Goal: Transaction & Acquisition: Purchase product/service

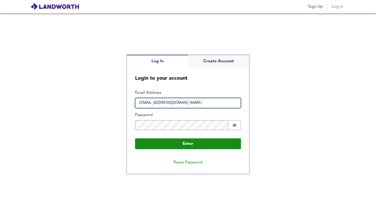
type input "[EMAIL_ADDRESS][DOMAIN_NAME]"
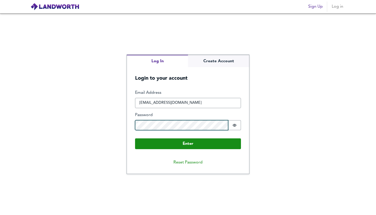
click at [188, 143] on button "Enter" at bounding box center [188, 143] width 106 height 11
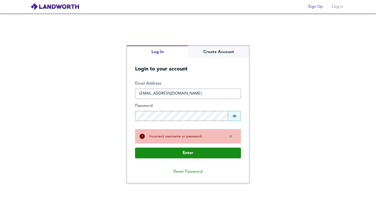
click at [229, 113] on button "Password is hidden" at bounding box center [234, 116] width 13 height 10
click at [188, 152] on button "Enter" at bounding box center [188, 152] width 106 height 11
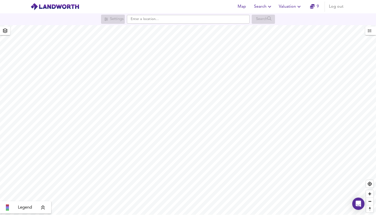
click at [45, 205] on icon at bounding box center [43, 207] width 5 height 5
click at [45, 205] on div "£800/ft² + £600/ft² £400/ft² £200/ft² £100/ft²" at bounding box center [26, 194] width 48 height 35
click at [5, 32] on icon "button" at bounding box center [5, 30] width 5 height 5
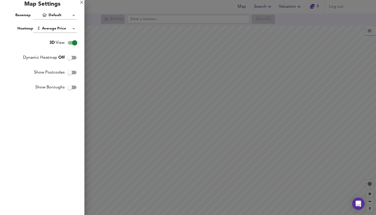
click at [72, 45] on input "3D View" at bounding box center [74, 43] width 29 height 10
checkbox input "false"
click at [96, 52] on div at bounding box center [188, 107] width 376 height 215
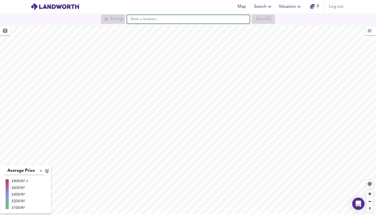
click at [162, 22] on input "text" at bounding box center [188, 19] width 123 height 9
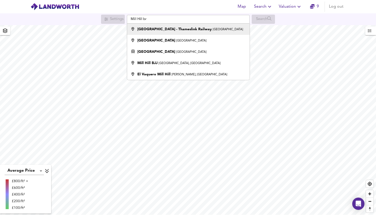
click at [173, 28] on strong "[GEOGRAPHIC_DATA] - Thameslink Railway" at bounding box center [174, 29] width 74 height 4
type input "[GEOGRAPHIC_DATA] - [GEOGRAPHIC_DATA], [GEOGRAPHIC_DATA]"
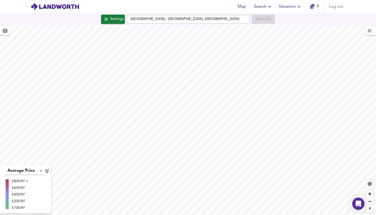
checkbox input "true"
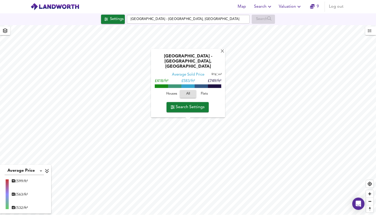
click at [189, 104] on span "Search Settings" at bounding box center [188, 106] width 34 height 7
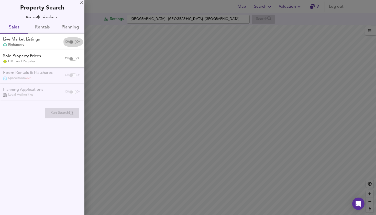
click at [73, 42] on input "checkbox" at bounding box center [71, 42] width 12 height 4
checkbox input "true"
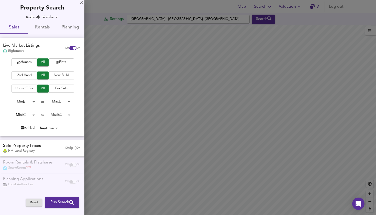
click at [55, 65] on button "Flats" at bounding box center [62, 62] width 26 height 8
click at [32, 75] on span "2nd Hand" at bounding box center [24, 75] width 20 height 6
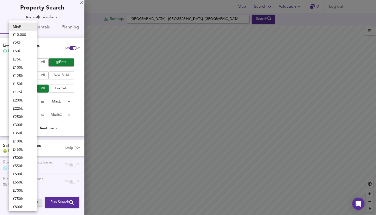
click at [33, 101] on body "Map Search Valuation 9 Log out Settings [GEOGRAPHIC_DATA] - [GEOGRAPHIC_DATA] S…" at bounding box center [188, 107] width 376 height 215
click at [72, 108] on div at bounding box center [188, 107] width 376 height 215
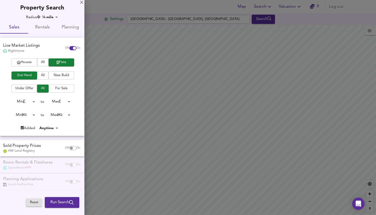
click at [29, 99] on body "Map Search Valuation 9 Log out Settings [GEOGRAPHIC_DATA] - [GEOGRAPHIC_DATA] S…" at bounding box center [188, 107] width 376 height 215
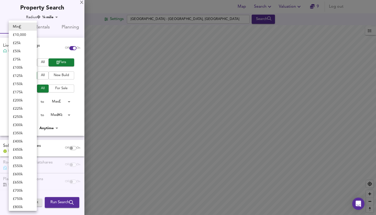
click at [18, 100] on li "£ 200k" at bounding box center [23, 100] width 28 height 8
type input "200000"
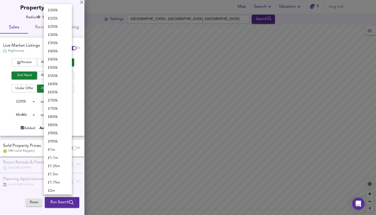
click at [68, 102] on body "Map Search Valuation 9 Log out Settings [GEOGRAPHIC_DATA] - [GEOGRAPHIC_DATA] S…" at bounding box center [188, 107] width 376 height 215
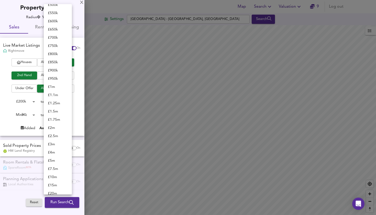
scroll to position [49, 0]
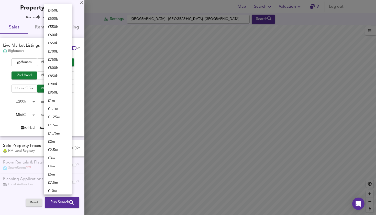
click at [63, 16] on li "£ 500k" at bounding box center [58, 19] width 28 height 8
type input "500000"
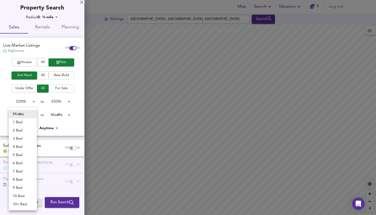
click at [29, 114] on body "Map Search Valuation 9 Log out Settings [GEOGRAPHIC_DATA] - [GEOGRAPHIC_DATA] S…" at bounding box center [188, 107] width 376 height 215
click at [30, 121] on li "1 Bed" at bounding box center [23, 122] width 28 height 8
type input "1"
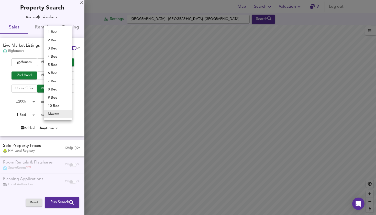
click at [60, 114] on body "Map Search Valuation 9 Log out Settings [GEOGRAPHIC_DATA] - [GEOGRAPHIC_DATA] S…" at bounding box center [188, 107] width 376 height 215
click at [70, 128] on div at bounding box center [188, 107] width 376 height 215
click at [64, 118] on body "Map Search Valuation 9 Log out Settings [GEOGRAPHIC_DATA] - [GEOGRAPHIC_DATA] S…" at bounding box center [188, 107] width 376 height 215
click at [63, 42] on li "2 Bed" at bounding box center [58, 40] width 28 height 8
type input "2"
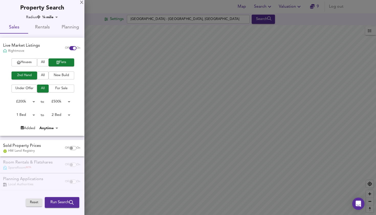
click at [61, 199] on span "Run Search" at bounding box center [61, 202] width 23 height 7
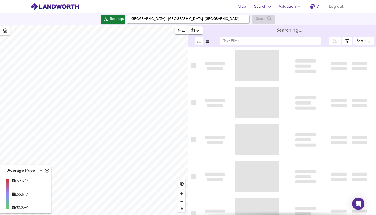
type input "bestdeal"
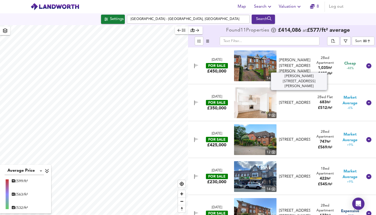
click at [301, 63] on div "[PERSON_NAME][STREET_ADDRESS][PERSON_NAME]" at bounding box center [294, 66] width 31 height 16
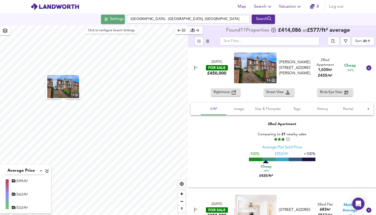
click at [107, 15] on button "Settings" at bounding box center [113, 19] width 24 height 9
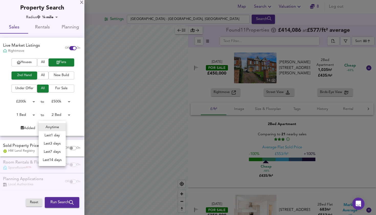
click at [54, 126] on body "Map Search Valuation 8 Log out Settings [GEOGRAPHIC_DATA] - [GEOGRAPHIC_DATA] S…" at bounding box center [188, 107] width 376 height 215
click at [54, 126] on li "Anytime" at bounding box center [52, 127] width 27 height 8
click at [72, 147] on input "checkbox" at bounding box center [71, 148] width 12 height 4
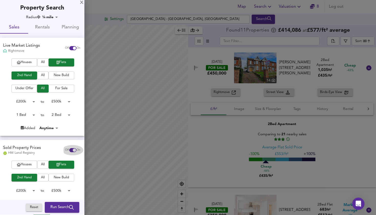
click at [68, 150] on input "checkbox" at bounding box center [74, 150] width 12 height 4
checkbox input "false"
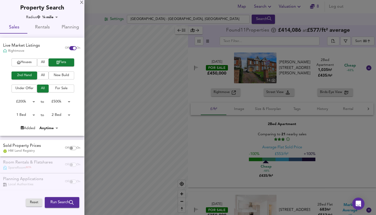
click at [58, 16] on body "Map Search Valuation 8 Log out Settings [GEOGRAPHIC_DATA] - [GEOGRAPHIC_DATA] S…" at bounding box center [188, 107] width 376 height 215
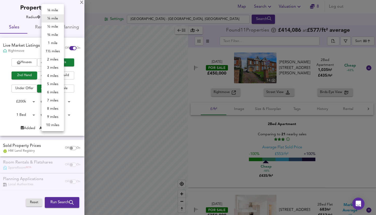
click at [55, 28] on li "½ mile" at bounding box center [52, 27] width 23 height 8
type input "805"
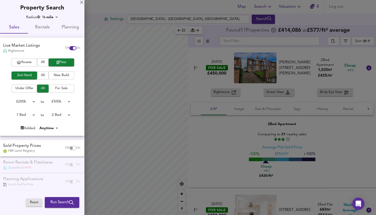
click at [62, 200] on span "Run Search" at bounding box center [61, 202] width 23 height 7
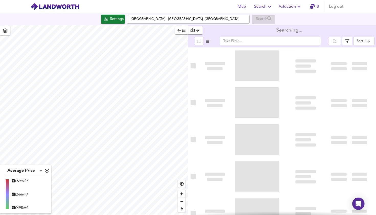
type input "bestdeal"
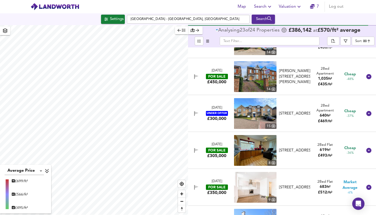
scroll to position [26, 0]
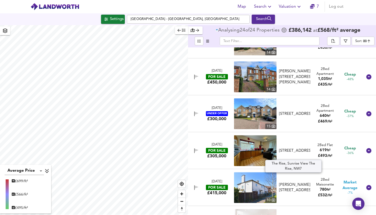
click at [290, 148] on div "[STREET_ADDRESS]" at bounding box center [294, 150] width 31 height 5
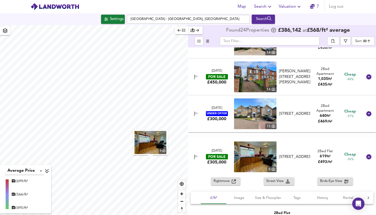
click at [222, 182] on span "Rightmove" at bounding box center [223, 181] width 18 height 6
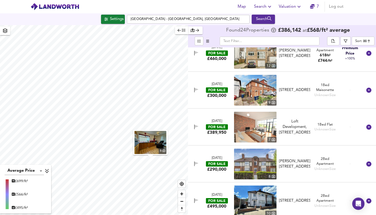
scroll to position [823, 0]
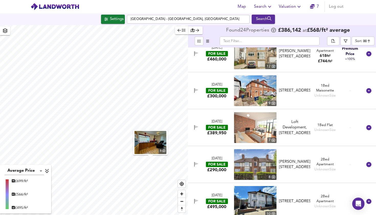
click at [292, 162] on div "[PERSON_NAME][STREET_ADDRESS]" at bounding box center [294, 164] width 31 height 11
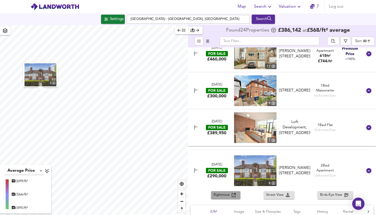
click at [229, 196] on span "Rightmove" at bounding box center [223, 195] width 18 height 6
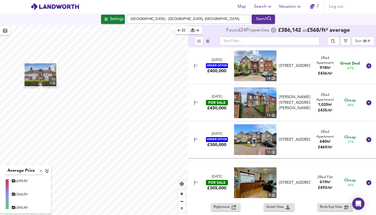
scroll to position [0, 0]
click at [327, 133] on div "2 Bed Apartment" at bounding box center [324, 134] width 25 height 10
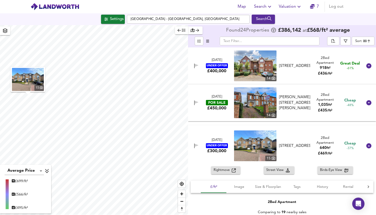
click at [232, 171] on icon "button" at bounding box center [234, 170] width 4 height 4
click at [296, 101] on div "[PERSON_NAME][STREET_ADDRESS][PERSON_NAME]" at bounding box center [294, 102] width 31 height 16
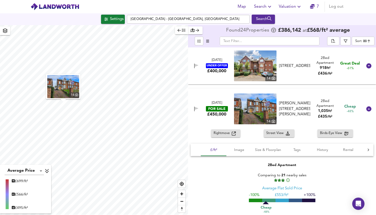
click at [229, 133] on span "Rightmove" at bounding box center [223, 133] width 18 height 6
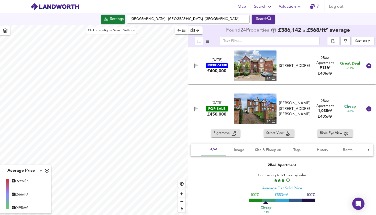
click at [120, 20] on div "Settings" at bounding box center [117, 19] width 14 height 7
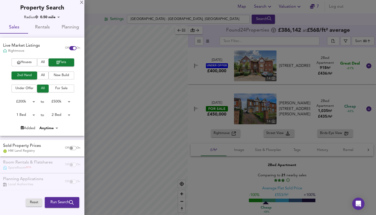
click at [69, 115] on body "Map Search Valuation 7 Log out Settings [GEOGRAPHIC_DATA] - [GEOGRAPHIC_DATA] S…" at bounding box center [188, 107] width 376 height 215
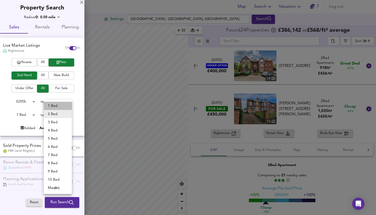
click at [65, 105] on li "1 Bed" at bounding box center [58, 106] width 28 height 8
type input "1"
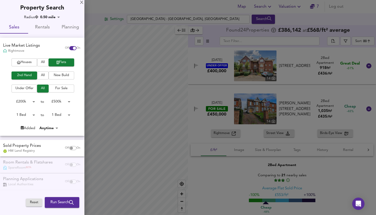
click at [82, 98] on div "Houses All Flats 2nd Hand All New Build Under Offer All For Sale £ 200k 200000 …" at bounding box center [42, 94] width 84 height 72
click at [162, 17] on div at bounding box center [188, 107] width 376 height 215
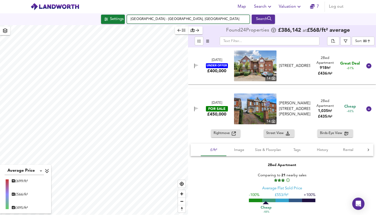
click at [158, 20] on input "[GEOGRAPHIC_DATA] - [GEOGRAPHIC_DATA], [GEOGRAPHIC_DATA]" at bounding box center [188, 19] width 123 height 9
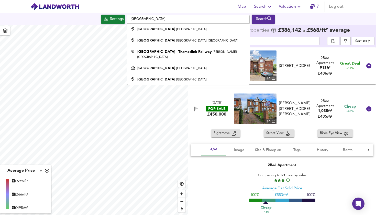
drag, startPoint x: 207, startPoint y: 2, endPoint x: 175, endPoint y: 40, distance: 50.5
click at [175, 40] on strong "[GEOGRAPHIC_DATA]" at bounding box center [156, 41] width 38 height 4
type input "[GEOGRAPHIC_DATA], [GEOGRAPHIC_DATA], [GEOGRAPHIC_DATA]"
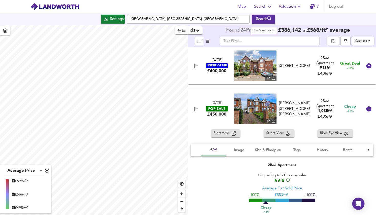
click at [259, 20] on div "Search" at bounding box center [263, 19] width 21 height 7
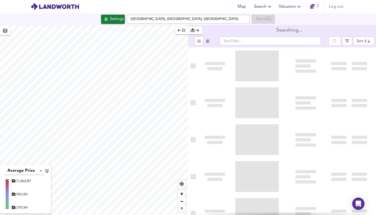
type input "bestdeal"
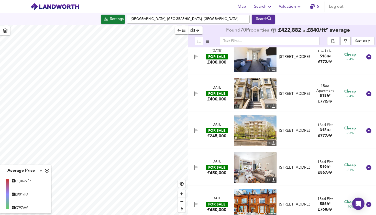
scroll to position [711, 0]
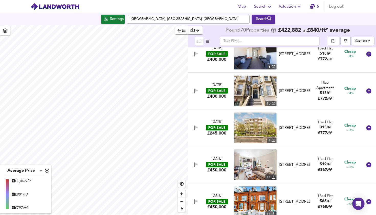
click at [293, 125] on div "[STREET_ADDRESS]" at bounding box center [294, 127] width 31 height 5
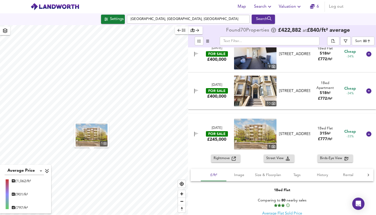
click at [237, 159] on div "Rightmove" at bounding box center [226, 158] width 24 height 6
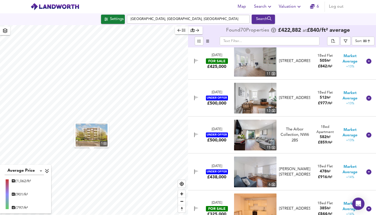
scroll to position [1780, 0]
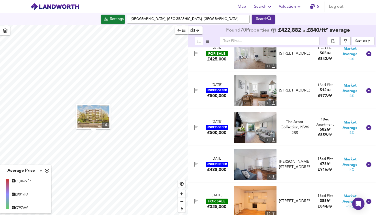
click at [125, 18] on div "Settings [GEOGRAPHIC_DATA], [GEOGRAPHIC_DATA], [GEOGRAPHIC_DATA] Search" at bounding box center [188, 19] width 376 height 9
click at [120, 20] on div "Settings" at bounding box center [117, 19] width 14 height 7
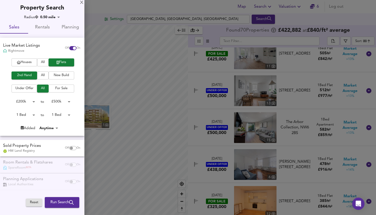
click at [54, 19] on body "Map Search Valuation 6 Log out Settings [GEOGRAPHIC_DATA], [GEOGRAPHIC_DATA], […" at bounding box center [188, 107] width 376 height 215
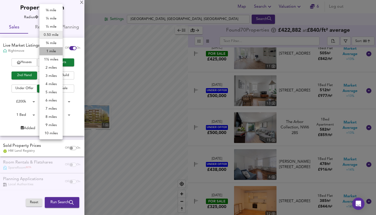
click at [51, 52] on li "1 mile" at bounding box center [50, 51] width 23 height 8
type input "1609"
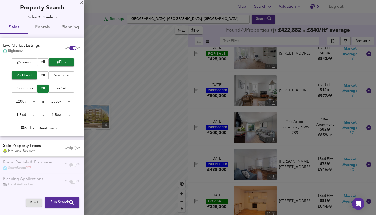
click at [181, 101] on div at bounding box center [188, 107] width 376 height 215
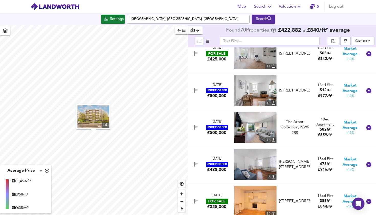
click at [157, 24] on div "Settings [GEOGRAPHIC_DATA], [GEOGRAPHIC_DATA], [GEOGRAPHIC_DATA] Search" at bounding box center [188, 19] width 376 height 12
click at [157, 23] on input "[GEOGRAPHIC_DATA], [GEOGRAPHIC_DATA], [GEOGRAPHIC_DATA]" at bounding box center [188, 19] width 123 height 9
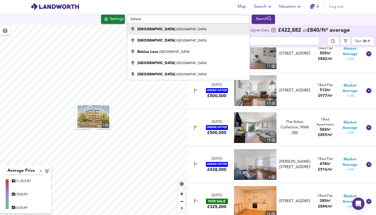
click at [176, 29] on small "[GEOGRAPHIC_DATA]" at bounding box center [191, 29] width 30 height 3
type input "[GEOGRAPHIC_DATA], [GEOGRAPHIC_DATA]"
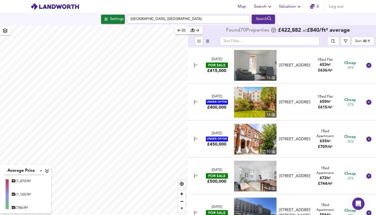
scroll to position [112, 0]
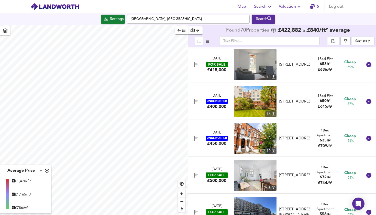
click at [121, 23] on div "Settings" at bounding box center [117, 19] width 14 height 7
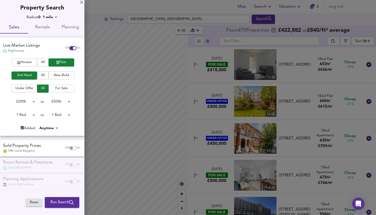
click at [55, 20] on div "Radius 1 mile 1609 Sales Rentals Planning Live Market Listings Rightmove Off On…" at bounding box center [42, 112] width 84 height 195
click at [55, 19] on body "Map Search Valuation 6 Log out Settings [GEOGRAPHIC_DATA], [GEOGRAPHIC_DATA] Se…" at bounding box center [188, 107] width 376 height 215
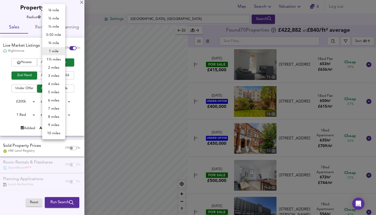
click at [57, 41] on li "¾ mile" at bounding box center [53, 43] width 23 height 8
type input "1207"
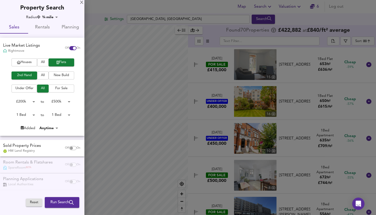
click at [213, 31] on div at bounding box center [188, 107] width 376 height 215
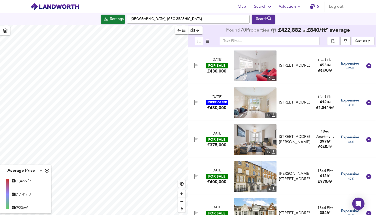
scroll to position [2211, 0]
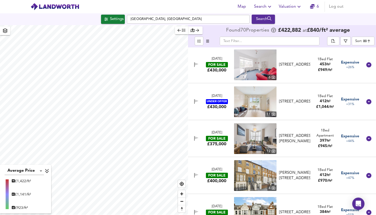
click at [191, 126] on div "Average Price landworth £ 1,422/ft² £ 1,141/ft² £ 923/ft² Found 70 Propert ies …" at bounding box center [188, 119] width 376 height 189
click at [173, 21] on input "[GEOGRAPHIC_DATA], [GEOGRAPHIC_DATA]" at bounding box center [188, 19] width 123 height 9
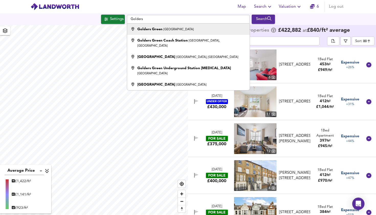
click at [164, 29] on small "[GEOGRAPHIC_DATA]" at bounding box center [178, 29] width 30 height 3
type input "Golders Green, [GEOGRAPHIC_DATA]"
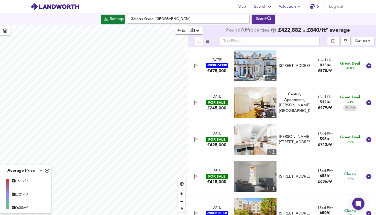
scroll to position [0, 0]
click at [257, 20] on div "Search" at bounding box center [263, 19] width 21 height 7
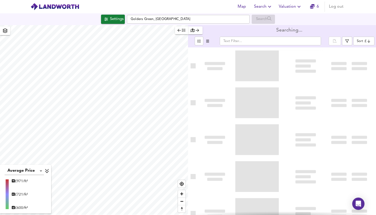
type input "bestdeal"
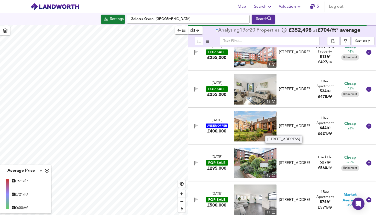
scroll to position [48, 0]
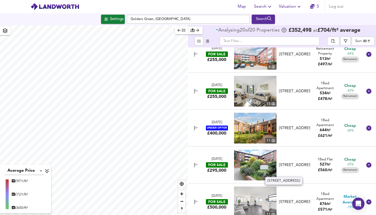
click at [289, 162] on div "[STREET_ADDRESS]" at bounding box center [294, 164] width 31 height 5
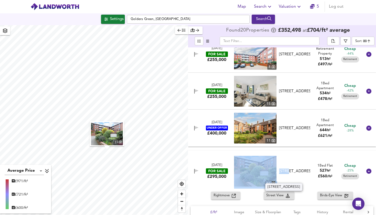
drag, startPoint x: 290, startPoint y: 164, endPoint x: 258, endPoint y: 164, distance: 32.5
click at [258, 164] on div "[DATE] FOR SALE £295,000 [STREET_ADDRESS][GEOGRAPHIC_DATA][STREET_ADDRESS] 1 Be…" at bounding box center [276, 170] width 174 height 31
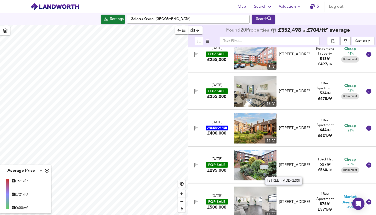
click at [290, 162] on div "[STREET_ADDRESS]" at bounding box center [294, 164] width 31 height 5
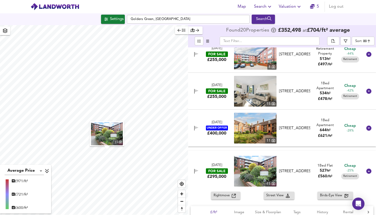
click at [224, 191] on div "[DATE] FOR SALE £295,000 [STREET_ADDRESS][GEOGRAPHIC_DATA][STREET_ADDRESS] 1 Be…" at bounding box center [282, 170] width 188 height 41
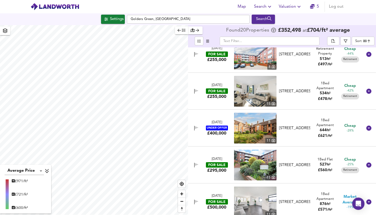
click at [220, 173] on div "[DATE] FOR SALE £295,000 [STREET_ADDRESS][GEOGRAPHIC_DATA][STREET_ADDRESS] 1 Be…" at bounding box center [276, 164] width 174 height 31
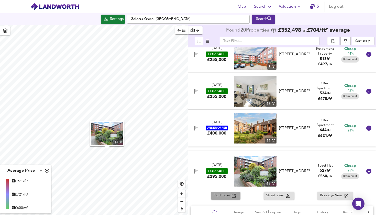
click at [217, 197] on span "Rightmove" at bounding box center [223, 195] width 18 height 6
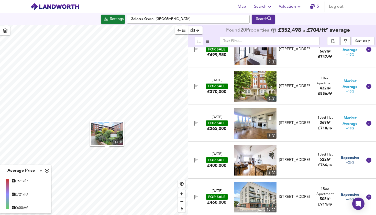
scroll to position [0, 0]
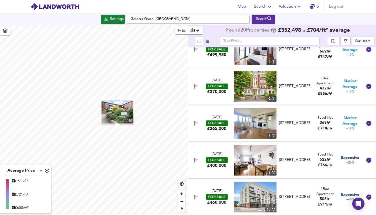
click at [208, 100] on div "15 Average Price landworth £ 971/ft² £ 721/ft² £ 600/ft² Found 20 Propert ies £…" at bounding box center [188, 119] width 376 height 189
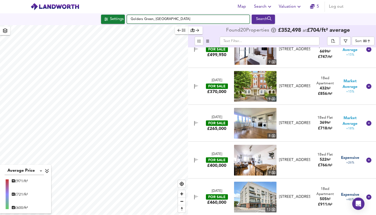
click at [183, 20] on input "Golders Green, [GEOGRAPHIC_DATA]" at bounding box center [188, 19] width 123 height 9
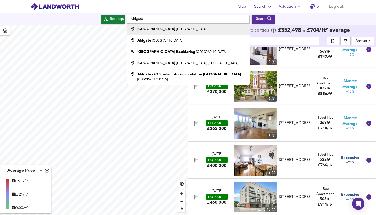
click at [180, 28] on small "[GEOGRAPHIC_DATA]" at bounding box center [191, 29] width 30 height 3
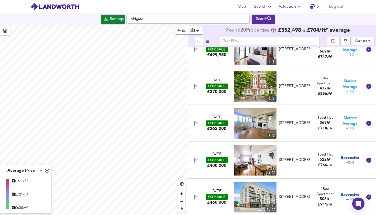
type input "[GEOGRAPHIC_DATA]"
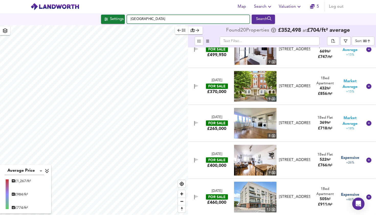
click at [180, 21] on input "[GEOGRAPHIC_DATA]" at bounding box center [188, 19] width 123 height 9
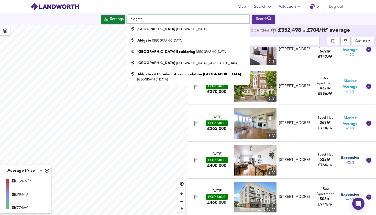
type input "aldgate"
drag, startPoint x: 174, startPoint y: 8, endPoint x: 186, endPoint y: 28, distance: 23.3
click at [186, 28] on small "[GEOGRAPHIC_DATA]" at bounding box center [191, 29] width 30 height 3
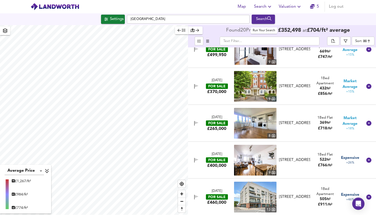
click at [264, 19] on div "Search" at bounding box center [263, 19] width 21 height 7
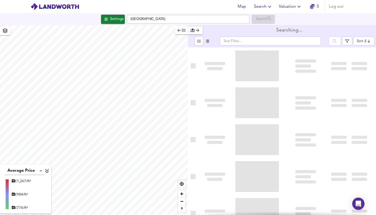
type input "bestdeal"
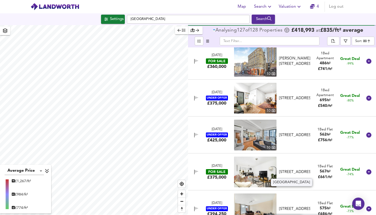
scroll to position [16, 0]
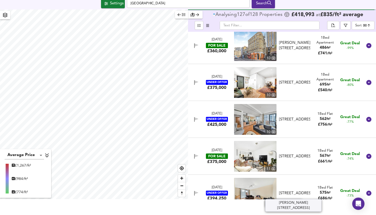
click at [289, 168] on div "[DATE] FOR SALE £375,000 [STREET_ADDRESS] Bed Flat 567 ft² £ 661 / ft² Great De…" at bounding box center [276, 156] width 174 height 31
click at [292, 145] on div "[DATE] FOR SALE £375,000 [STREET_ADDRESS] Bed Flat 567 ft² £ 661 / ft² Great De…" at bounding box center [276, 156] width 174 height 31
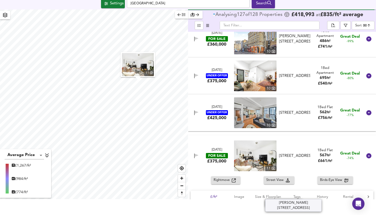
scroll to position [51, 0]
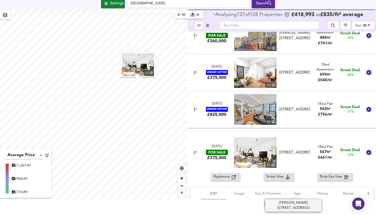
click at [226, 176] on span "Rightmove" at bounding box center [223, 177] width 18 height 6
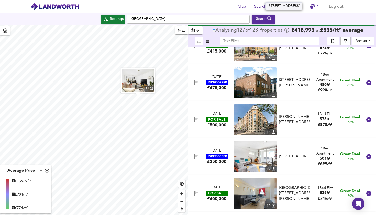
scroll to position [546, 0]
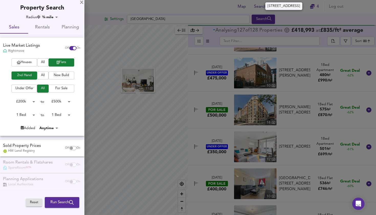
click at [118, 99] on div at bounding box center [188, 107] width 376 height 215
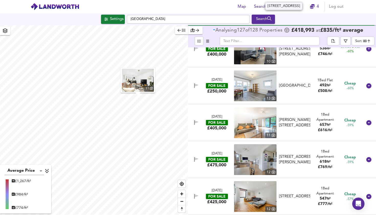
scroll to position [681, 0]
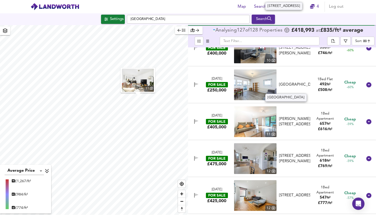
click at [291, 83] on div "[GEOGRAPHIC_DATA]" at bounding box center [294, 84] width 31 height 5
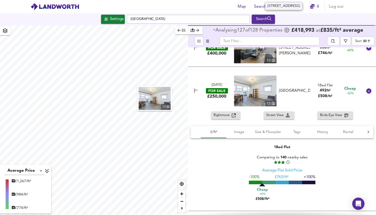
click at [235, 118] on div "Rightmove" at bounding box center [226, 115] width 24 height 6
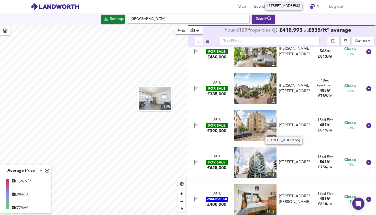
scroll to position [1231, 0]
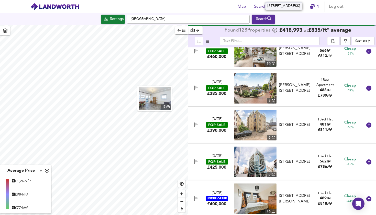
click at [320, 154] on div "1 Bed Flat" at bounding box center [324, 156] width 15 height 5
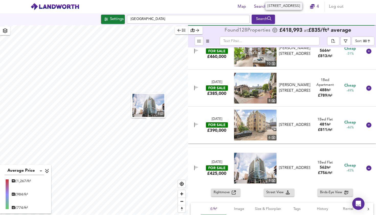
click at [226, 193] on span "Rightmove" at bounding box center [223, 192] width 18 height 6
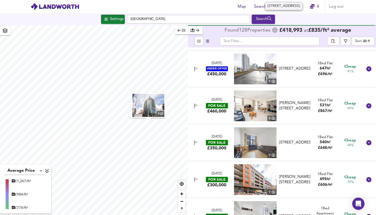
scroll to position [1581, 0]
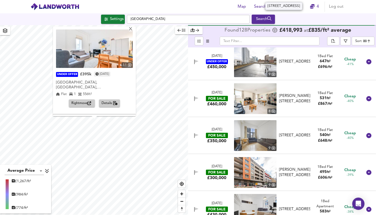
click at [123, 50] on img at bounding box center [94, 48] width 77 height 38
click at [133, 28] on div "X" at bounding box center [130, 29] width 4 height 5
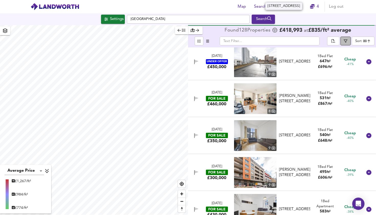
click at [344, 42] on icon "button" at bounding box center [346, 41] width 4 height 4
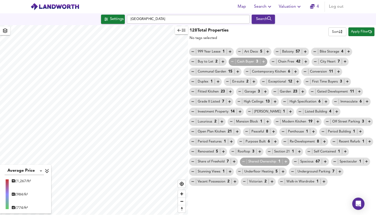
click at [302, 36] on div "128 Total Properties No tags selected Sort name ​ Apply Filter" at bounding box center [282, 33] width 188 height 15
click at [340, 33] on body "Map Search Valuation 4 Log out Settings [GEOGRAPHIC_DATA] Search Average Price …" at bounding box center [188, 107] width 376 height 215
click at [309, 36] on div at bounding box center [188, 107] width 376 height 215
click at [363, 34] on span "Apply Filter" at bounding box center [361, 32] width 21 height 6
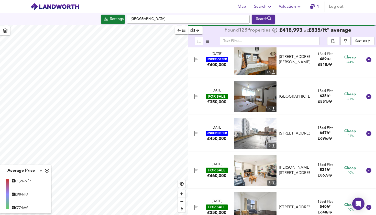
scroll to position [1148, 0]
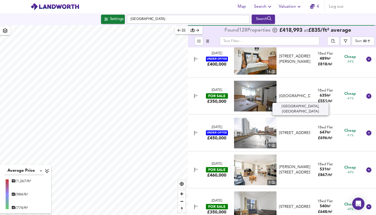
click at [292, 94] on div "[GEOGRAPHIC_DATA]" at bounding box center [294, 95] width 31 height 5
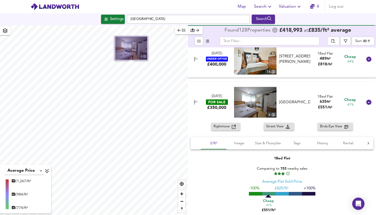
click at [140, 51] on img "button" at bounding box center [131, 48] width 32 height 23
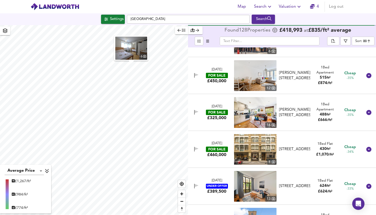
scroll to position [1583, 0]
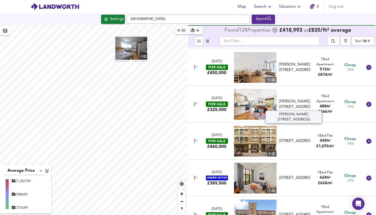
click at [293, 107] on div "[PERSON_NAME][STREET_ADDRESS]" at bounding box center [294, 104] width 31 height 11
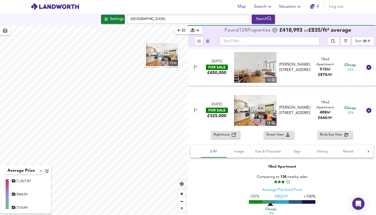
click at [222, 140] on div "Rightmove Street View Birds-Eye View £/ft² Image Size & Floorplan Tags History …" at bounding box center [282, 180] width 188 height 99
click at [223, 133] on span "Rightmove" at bounding box center [223, 135] width 18 height 6
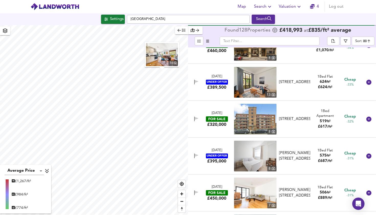
scroll to position [1790, 0]
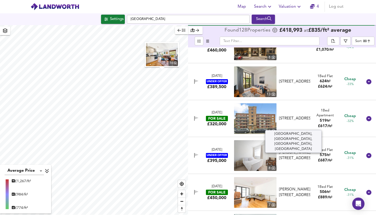
click at [287, 116] on div "[STREET_ADDRESS]" at bounding box center [294, 118] width 31 height 5
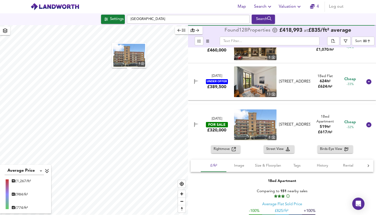
click at [225, 149] on span "Rightmove" at bounding box center [223, 149] width 18 height 6
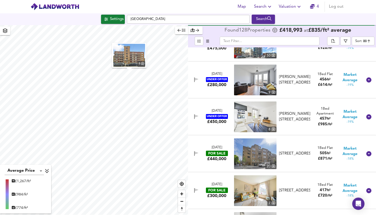
scroll to position [2713, 0]
click at [300, 150] on div "[STREET_ADDRESS]" at bounding box center [294, 152] width 31 height 5
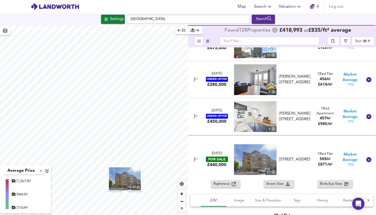
click at [134, 173] on img "button" at bounding box center [125, 178] width 32 height 23
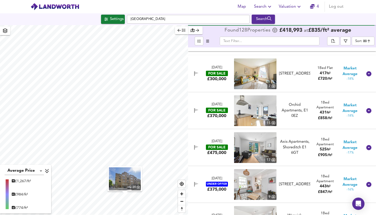
scroll to position [2944, 0]
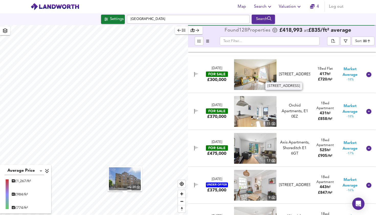
click at [294, 72] on div "[STREET_ADDRESS]" at bounding box center [294, 74] width 31 height 5
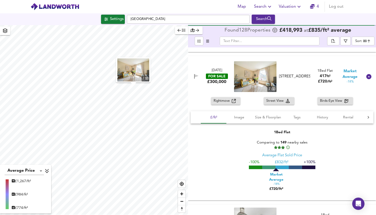
click at [234, 99] on icon "button" at bounding box center [234, 101] width 4 height 4
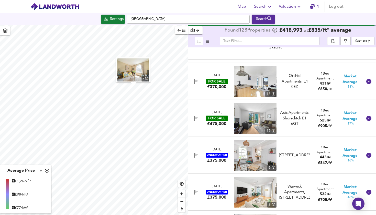
scroll to position [3086, 0]
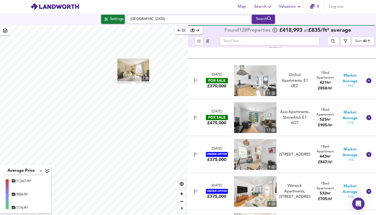
click at [305, 75] on div "Orchid Apartments, E1 0EZ" at bounding box center [294, 80] width 31 height 16
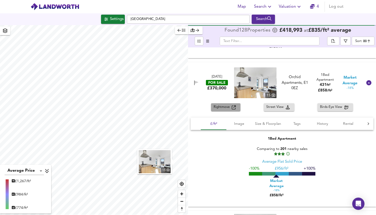
click at [229, 104] on span "Rightmove" at bounding box center [223, 107] width 18 height 6
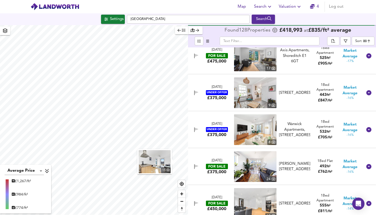
scroll to position [3260, 0]
click at [294, 91] on div "[STREET_ADDRESS]" at bounding box center [294, 92] width 31 height 5
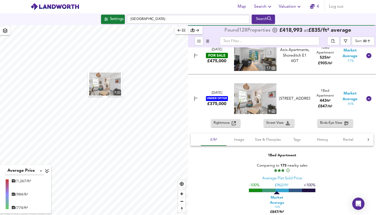
click at [227, 120] on span "Rightmove" at bounding box center [223, 123] width 18 height 6
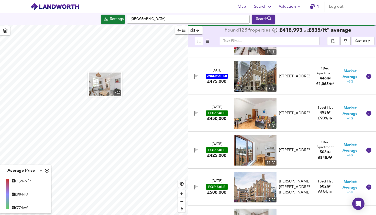
scroll to position [4162, 0]
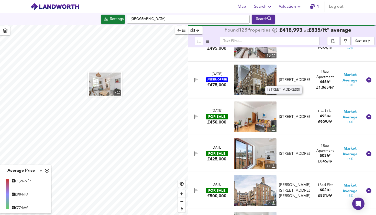
click at [293, 77] on div "[STREET_ADDRESS]" at bounding box center [294, 79] width 31 height 5
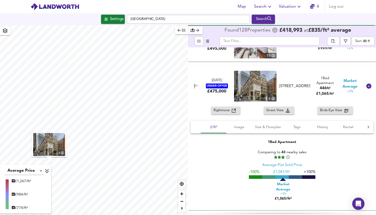
click at [59, 146] on img "button" at bounding box center [49, 144] width 32 height 23
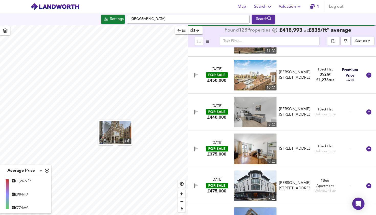
scroll to position [5277, 0]
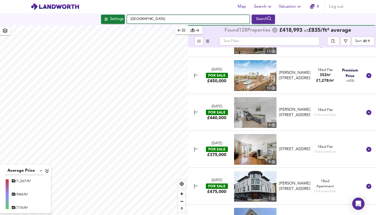
click at [155, 17] on input "[GEOGRAPHIC_DATA]" at bounding box center [188, 19] width 123 height 9
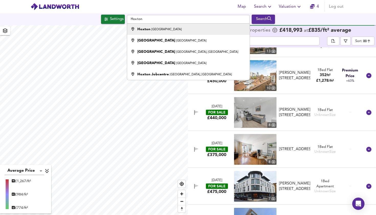
drag, startPoint x: 155, startPoint y: 17, endPoint x: 160, endPoint y: 31, distance: 14.6
click at [160, 31] on small "[GEOGRAPHIC_DATA]" at bounding box center [166, 29] width 30 height 3
type input "[GEOGRAPHIC_DATA], [GEOGRAPHIC_DATA]"
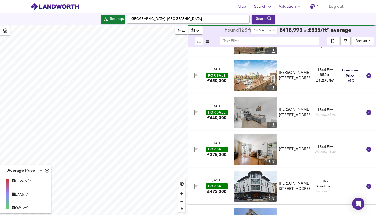
click at [268, 20] on div "Search" at bounding box center [263, 19] width 21 height 7
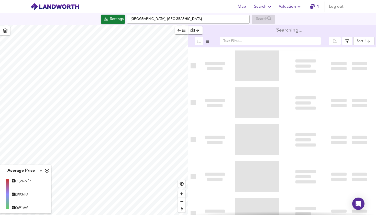
type input "bestdeal"
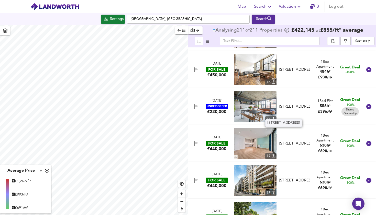
scroll to position [33, 0]
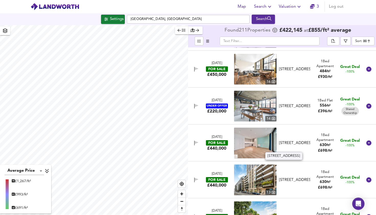
click at [300, 140] on div "[STREET_ADDRESS]" at bounding box center [294, 142] width 31 height 5
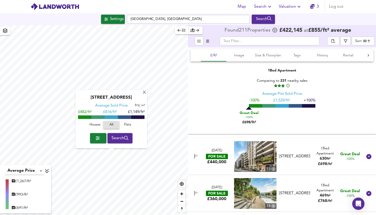
scroll to position [179, 0]
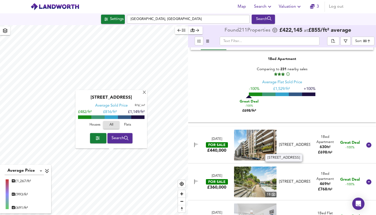
click at [292, 142] on div "[STREET_ADDRESS]" at bounding box center [294, 144] width 31 height 5
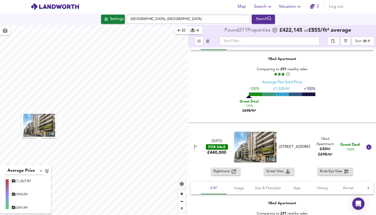
click at [223, 171] on span "Rightmove" at bounding box center [223, 171] width 18 height 6
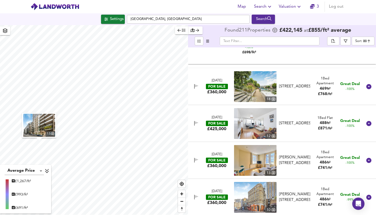
scroll to position [393, 0]
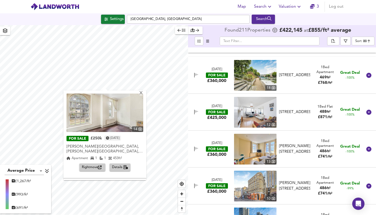
click at [102, 115] on img at bounding box center [104, 112] width 77 height 38
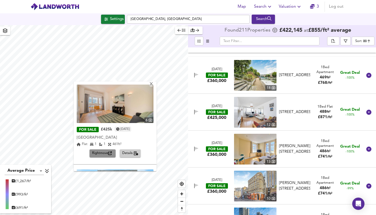
click at [103, 153] on span "Rightmove" at bounding box center [102, 153] width 21 height 6
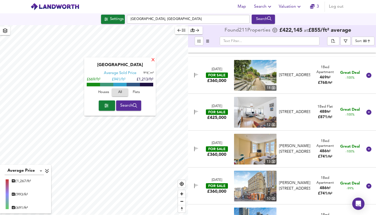
click at [153, 61] on div "X" at bounding box center [153, 60] width 4 height 5
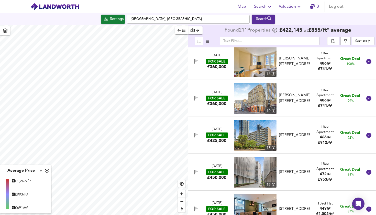
scroll to position [485, 0]
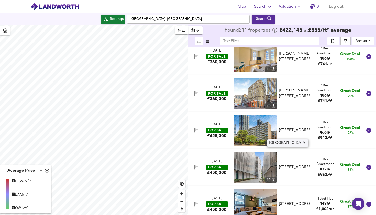
click at [293, 127] on div "[STREET_ADDRESS]" at bounding box center [294, 129] width 31 height 5
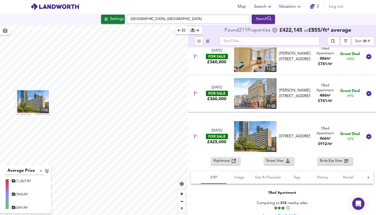
click at [36, 102] on img "button" at bounding box center [33, 101] width 32 height 23
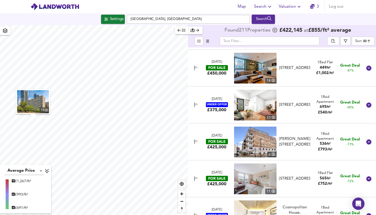
scroll to position [735, 0]
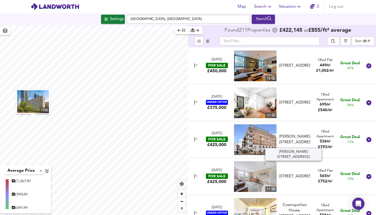
click at [300, 139] on div "[PERSON_NAME][STREET_ADDRESS]" at bounding box center [294, 139] width 31 height 11
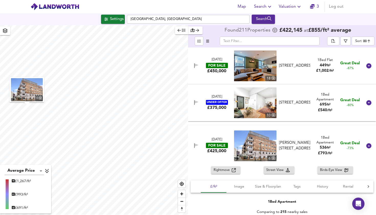
click at [40, 89] on img "button" at bounding box center [27, 89] width 32 height 23
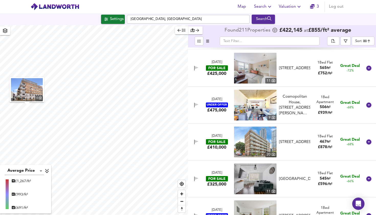
scroll to position [972, 0]
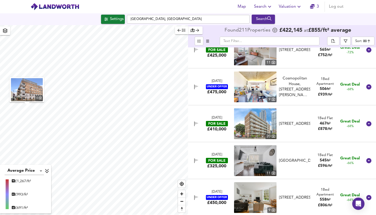
click at [320, 128] on span "£ 878 / ft²" at bounding box center [325, 129] width 14 height 4
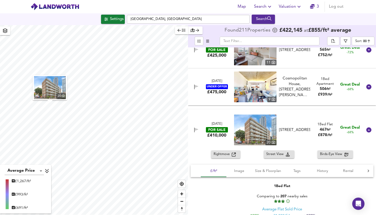
click at [57, 87] on img "button" at bounding box center [50, 87] width 32 height 23
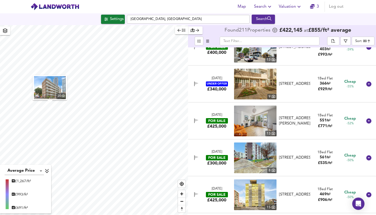
scroll to position [1381, 0]
click at [297, 81] on div "[STREET_ADDRESS]" at bounding box center [294, 83] width 31 height 5
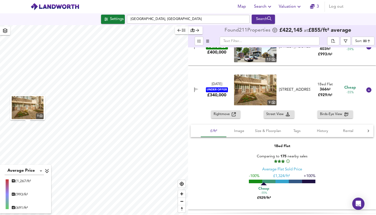
click at [218, 112] on span "Rightmove" at bounding box center [223, 114] width 18 height 6
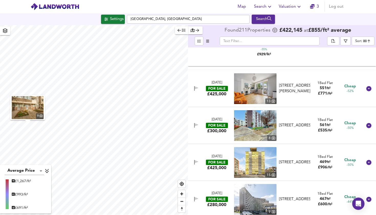
scroll to position [1525, 0]
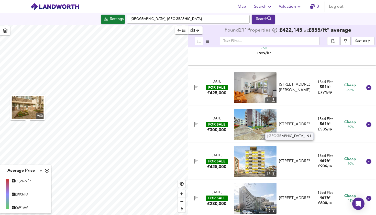
click at [294, 124] on div "[STREET_ADDRESS]" at bounding box center [294, 123] width 31 height 5
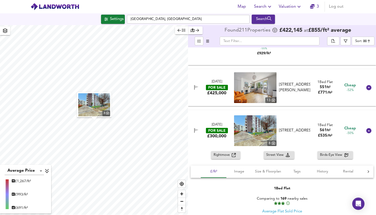
click at [228, 153] on span "Rightmove" at bounding box center [223, 155] width 18 height 6
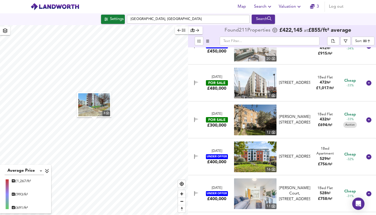
scroll to position [2234, 0]
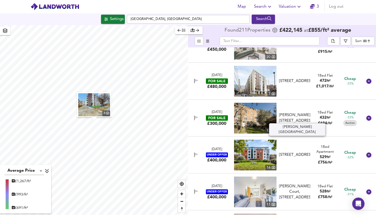
click at [296, 115] on div "[PERSON_NAME][STREET_ADDRESS]" at bounding box center [294, 117] width 31 height 11
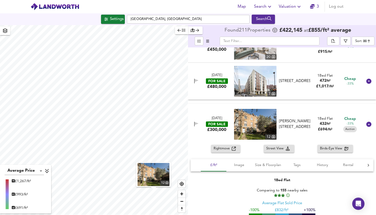
click at [223, 143] on div "[DATE] FOR SALE £300,000 [STREET_ADDRESS][PERSON_NAME][PERSON_NAME] Bed Flat 43…" at bounding box center [282, 124] width 188 height 41
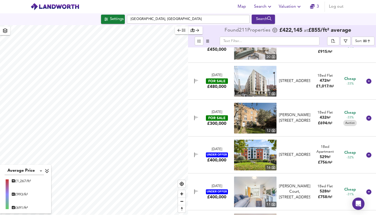
click at [225, 125] on div "[DATE] FOR SALE £300,000 [STREET_ADDRESS][PERSON_NAME][PERSON_NAME] Bed Flat 43…" at bounding box center [276, 118] width 174 height 31
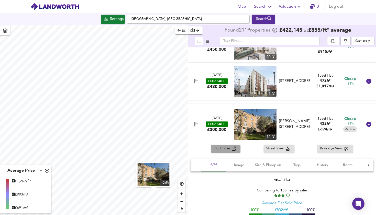
click at [228, 146] on span "Rightmove" at bounding box center [223, 148] width 18 height 6
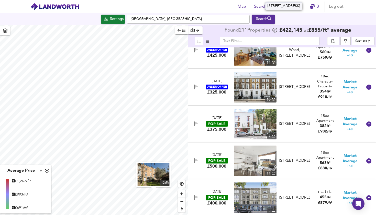
scroll to position [5222, 0]
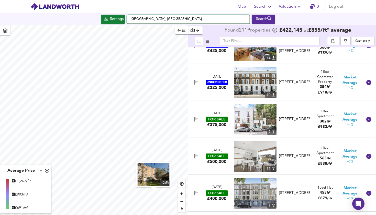
click at [181, 19] on input "[GEOGRAPHIC_DATA], [GEOGRAPHIC_DATA]" at bounding box center [188, 19] width 123 height 9
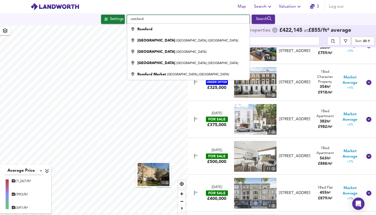
type input "Romford"
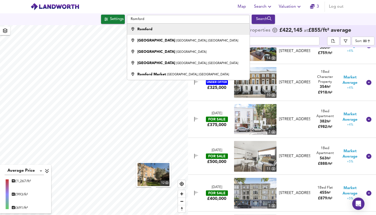
drag, startPoint x: 181, startPoint y: 19, endPoint x: 203, endPoint y: 32, distance: 25.1
click at [203, 32] on div "Romford" at bounding box center [186, 29] width 117 height 5
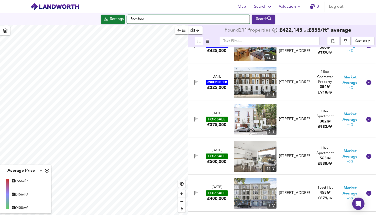
click at [159, 17] on input "Romford" at bounding box center [188, 19] width 123 height 9
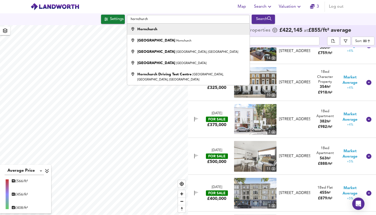
click at [153, 29] on strong "Hornchurch" at bounding box center [147, 29] width 20 height 4
type input "Hornchurch"
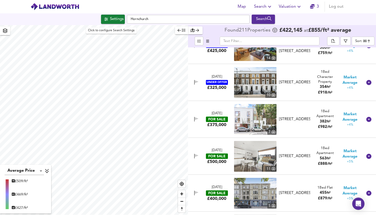
click at [110, 21] on div "Settings" at bounding box center [117, 19] width 14 height 7
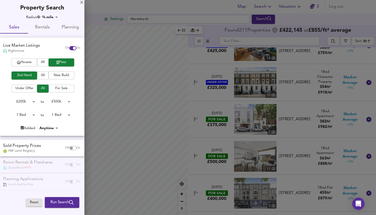
click at [32, 115] on body "Map Search Valuation 3 Log out Settings Hornchurch Search Average Price landwor…" at bounding box center [188, 107] width 376 height 215
click at [30, 114] on li "1 Bed" at bounding box center [23, 114] width 28 height 8
click at [31, 114] on body "Map Search Valuation 3 Log out Settings Hornchurch Search Average Price landwor…" at bounding box center [188, 107] width 376 height 215
click at [0, 115] on div at bounding box center [188, 107] width 376 height 215
click at [54, 86] on span "For Sale" at bounding box center [61, 88] width 20 height 6
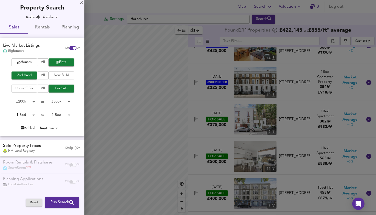
click at [31, 102] on body "Map Search Valuation 3 Log out Settings Hornchurch Search Average Price landwor…" at bounding box center [188, 107] width 376 height 215
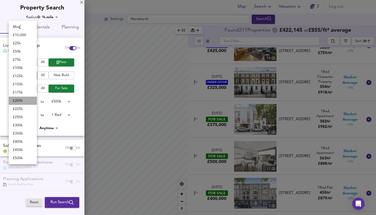
click at [31, 102] on li "£ 200k" at bounding box center [23, 100] width 28 height 8
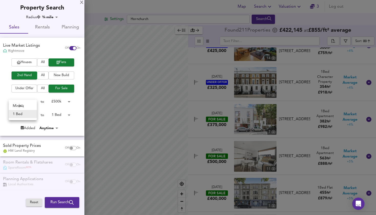
click at [33, 113] on body "Map Search Valuation 3 Log out Settings Hornchurch Search Average Price landwor…" at bounding box center [188, 107] width 376 height 215
click at [29, 108] on li "Min" at bounding box center [23, 106] width 28 height 8
type input "0"
click at [61, 111] on body "Map Search Valuation 3 Log out Settings Hornchurch Search Average Price landwor…" at bounding box center [188, 107] width 376 height 215
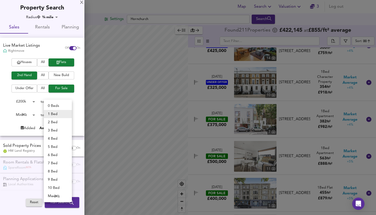
click at [61, 106] on li "0 Beds" at bounding box center [58, 106] width 28 height 8
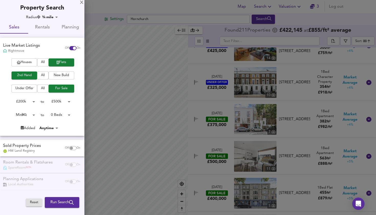
click at [60, 111] on body "Map Search Valuation 3 Log out Settings Hornchurch Search Average Price landwor…" at bounding box center [188, 107] width 376 height 215
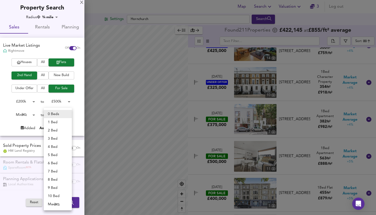
click at [57, 131] on li "2 Bed" at bounding box center [58, 130] width 28 height 8
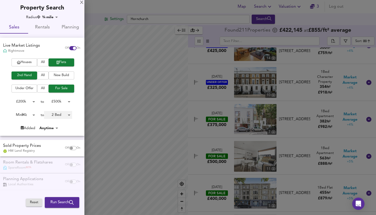
type input "2"
click at [31, 115] on body "Map Search Valuation 3 Log out Settings Hornchurch Search Average Price landwor…" at bounding box center [188, 107] width 376 height 215
click at [31, 126] on li "1 Bed" at bounding box center [23, 122] width 28 height 8
type input "1"
click at [31, 116] on body "Map Search Valuation 3 Log out Settings Hornchurch Search Average Price landwor…" at bounding box center [188, 107] width 376 height 215
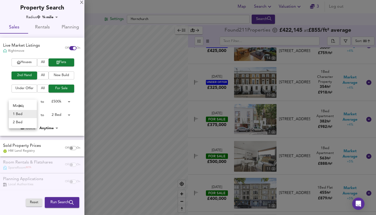
click at [31, 128] on div at bounding box center [188, 107] width 376 height 215
click at [31, 126] on div "Added" at bounding box center [28, 127] width 15 height 5
click at [32, 118] on body "Map Search Valuation 3 Log out Settings Hornchurch Search Average Price landwor…" at bounding box center [188, 107] width 376 height 215
click at [1, 108] on div at bounding box center [188, 107] width 376 height 215
click at [60, 197] on button "Run Search" at bounding box center [62, 202] width 35 height 11
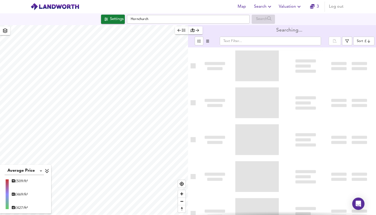
type input "bestdeal"
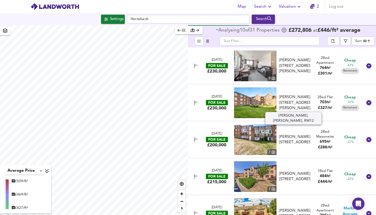
click at [289, 103] on div "[PERSON_NAME][STREET_ADDRESS][PERSON_NAME]" at bounding box center [294, 102] width 31 height 16
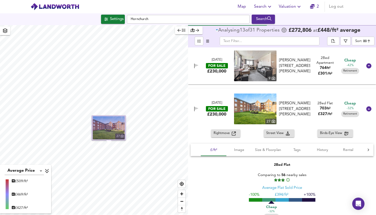
click at [118, 127] on img "button" at bounding box center [109, 127] width 32 height 23
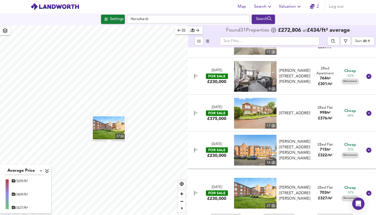
scroll to position [27, 0]
click at [294, 110] on div "[STREET_ADDRESS]" at bounding box center [294, 112] width 31 height 5
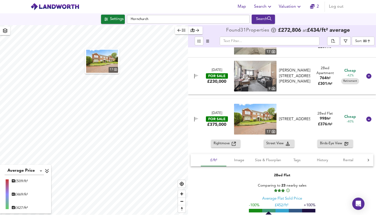
click at [104, 64] on img "button" at bounding box center [102, 61] width 32 height 23
click at [236, 144] on div "Rightmove" at bounding box center [226, 143] width 24 height 6
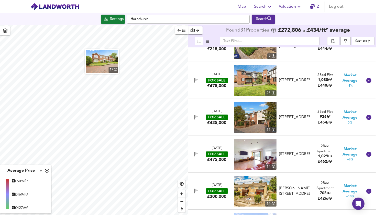
scroll to position [472, 0]
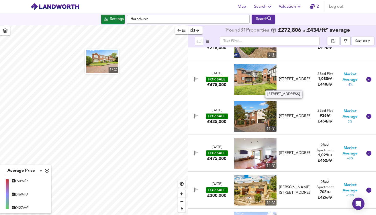
click at [293, 76] on div "[STREET_ADDRESS]" at bounding box center [294, 78] width 31 height 5
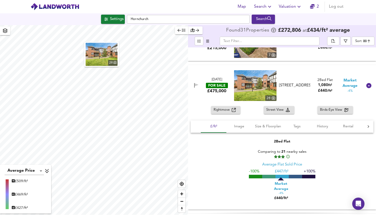
click at [251, 80] on img at bounding box center [255, 85] width 42 height 31
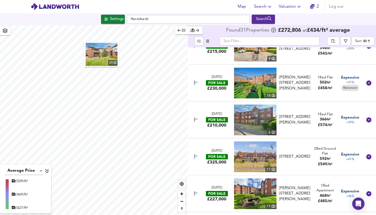
scroll to position [803, 0]
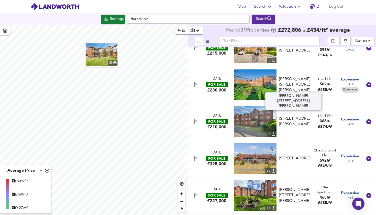
click at [300, 76] on div "[PERSON_NAME][STREET_ADDRESS][PERSON_NAME]" at bounding box center [294, 84] width 31 height 16
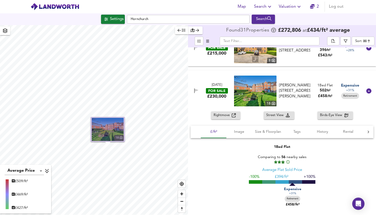
click at [120, 129] on img "button" at bounding box center [108, 129] width 32 height 23
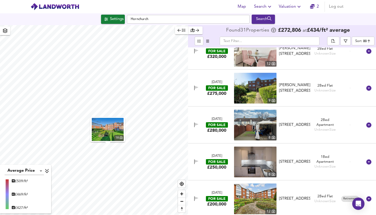
scroll to position [0, 0]
click at [168, 21] on input "Hornchurch" at bounding box center [188, 19] width 123 height 9
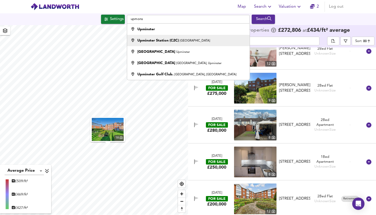
click at [160, 37] on li "[GEOGRAPHIC_DATA] (C2C) Station Road, [GEOGRAPHIC_DATA]" at bounding box center [188, 40] width 122 height 11
type input "[GEOGRAPHIC_DATA] (C2C), Station Road, [GEOGRAPHIC_DATA]"
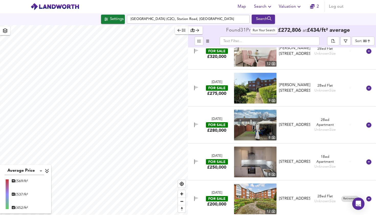
click at [266, 24] on button "Search" at bounding box center [263, 19] width 23 height 9
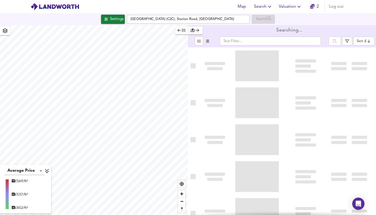
type input "bestdeal"
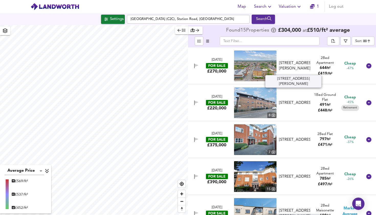
click at [298, 64] on div "[STREET_ADDRESS][PERSON_NAME]" at bounding box center [294, 65] width 31 height 11
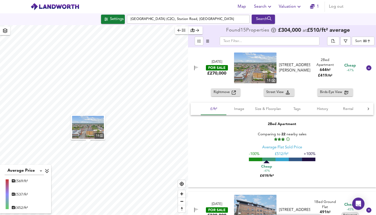
click at [99, 127] on img "button" at bounding box center [88, 127] width 32 height 23
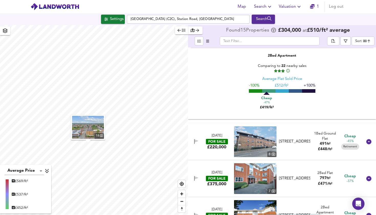
scroll to position [69, 0]
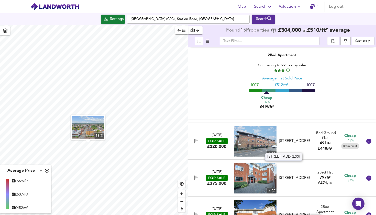
click at [293, 138] on div "[STREET_ADDRESS]" at bounding box center [294, 140] width 31 height 5
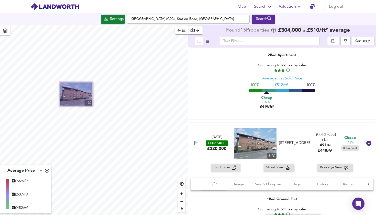
click at [88, 94] on img "button" at bounding box center [76, 93] width 32 height 23
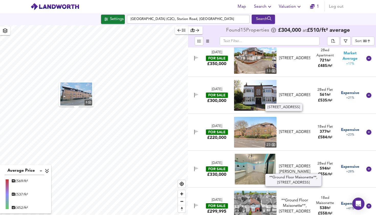
scroll to position [415, 0]
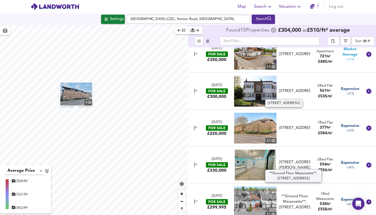
click at [294, 90] on div "[STREET_ADDRESS]" at bounding box center [294, 90] width 31 height 5
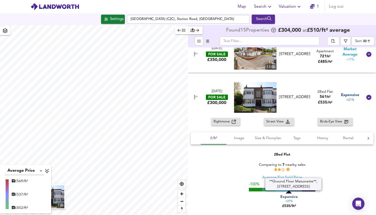
click at [229, 121] on span "Rightmove" at bounding box center [223, 122] width 18 height 6
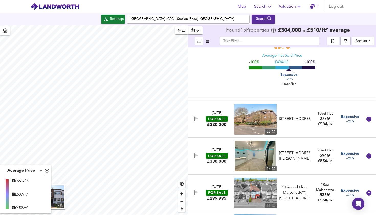
scroll to position [537, 0]
click at [264, 119] on img at bounding box center [255, 118] width 42 height 31
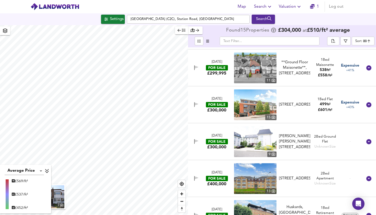
scroll to position [655, 0]
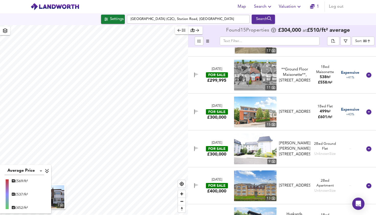
click at [287, 109] on div "[STREET_ADDRESS]" at bounding box center [294, 111] width 31 height 5
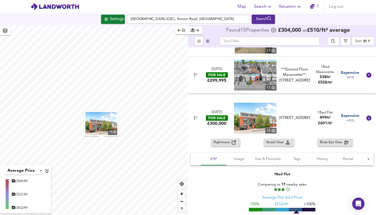
click at [107, 124] on img "button" at bounding box center [101, 123] width 32 height 23
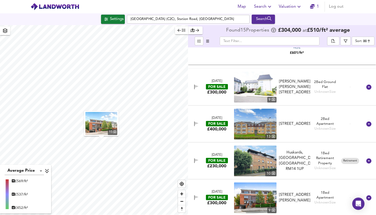
scroll to position [0, 0]
click at [284, 121] on div "[STREET_ADDRESS]" at bounding box center [294, 123] width 31 height 5
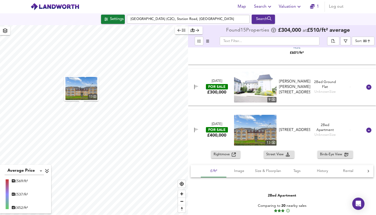
click at [83, 91] on img "button" at bounding box center [81, 88] width 32 height 23
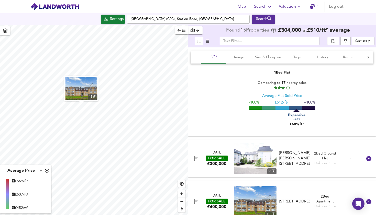
scroll to position [753, 0]
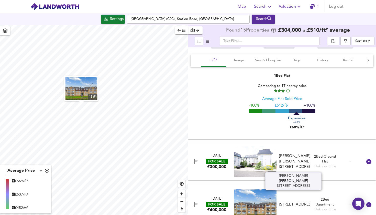
click at [290, 158] on div "[PERSON_NAME] [PERSON_NAME][STREET_ADDRESS]" at bounding box center [294, 161] width 31 height 16
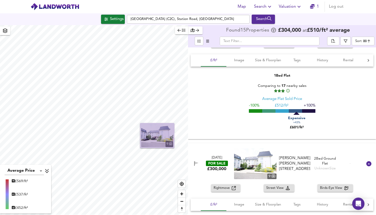
click at [158, 133] on img "button" at bounding box center [157, 135] width 32 height 23
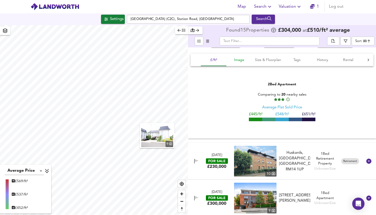
scroll to position [0, 0]
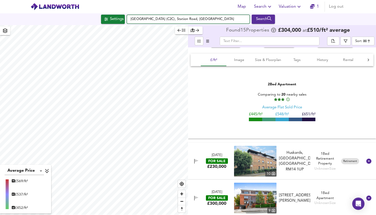
click at [162, 17] on input "[GEOGRAPHIC_DATA] (C2C), Station Road, [GEOGRAPHIC_DATA]" at bounding box center [188, 19] width 123 height 9
click at [310, 6] on icon "button" at bounding box center [312, 6] width 5 height 5
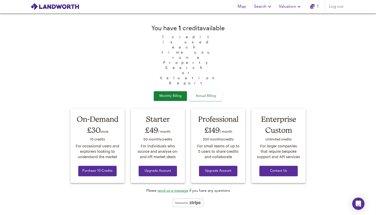
click at [57, 6] on img at bounding box center [54, 7] width 49 height 8
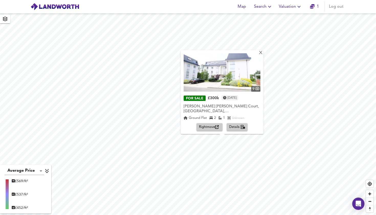
click at [315, 5] on link "1" at bounding box center [314, 6] width 9 height 7
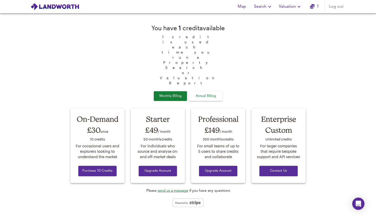
click at [61, 5] on img at bounding box center [54, 7] width 49 height 8
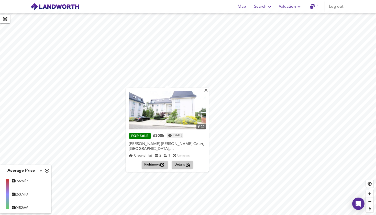
click at [277, 153] on div "X 9 FOR SALE £300k [DATE] [PERSON_NAME] [PERSON_NAME] Court, Upminster, [PERSON…" at bounding box center [188, 113] width 376 height 201
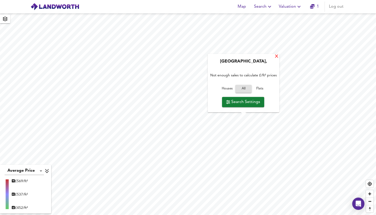
click at [274, 56] on div "X" at bounding box center [276, 56] width 4 height 5
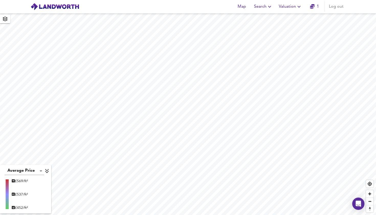
click at [5, 21] on icon "button" at bounding box center [5, 19] width 5 height 5
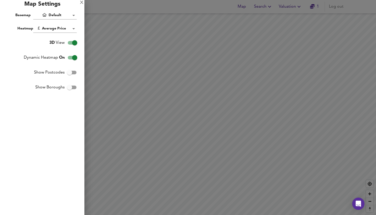
click at [74, 41] on input "3D View" at bounding box center [74, 43] width 29 height 10
checkbox input "false"
click at [182, 85] on div at bounding box center [188, 107] width 376 height 215
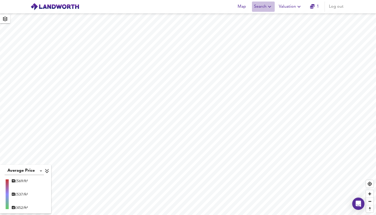
click at [257, 9] on span "Search" at bounding box center [263, 6] width 19 height 7
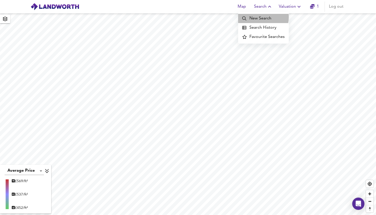
click at [257, 17] on li "New Search" at bounding box center [263, 18] width 51 height 9
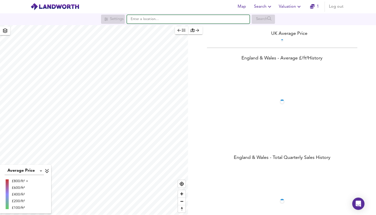
click at [169, 21] on input "text" at bounding box center [188, 19] width 123 height 9
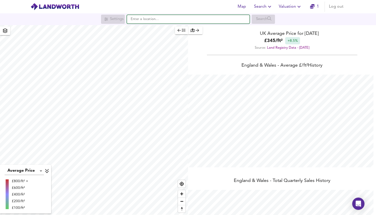
scroll to position [215, 376]
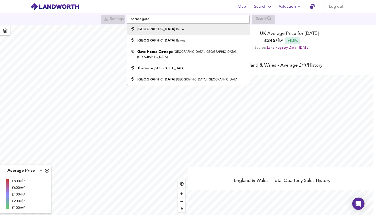
click at [176, 30] on small "Barnet" at bounding box center [180, 29] width 8 height 3
type input "[GEOGRAPHIC_DATA], Barnet"
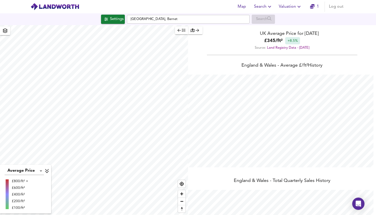
checkbox input "false"
checkbox input "true"
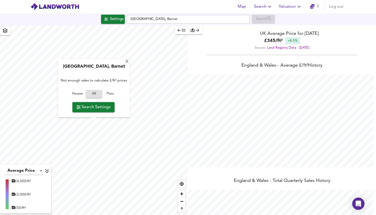
click at [103, 106] on span "Search Settings" at bounding box center [93, 106] width 34 height 7
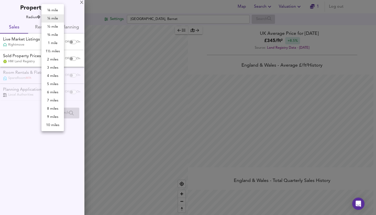
click at [54, 18] on body "Map Search Valuation 1 Log out Settings [GEOGRAPHIC_DATA], Barnet Search Averag…" at bounding box center [188, 107] width 376 height 215
click at [54, 38] on li "¾ mile" at bounding box center [52, 35] width 23 height 8
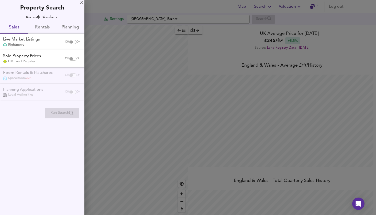
click at [55, 18] on body "Map Search Valuation 1 Log out Settings Barnet Gate, Barnet Search Average Pric…" at bounding box center [188, 107] width 376 height 215
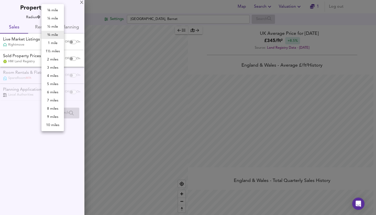
click at [54, 43] on li "1 mile" at bounding box center [52, 43] width 23 height 8
type input "1609"
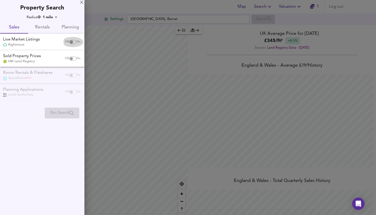
click at [71, 43] on input "checkbox" at bounding box center [71, 42] width 12 height 4
checkbox input "true"
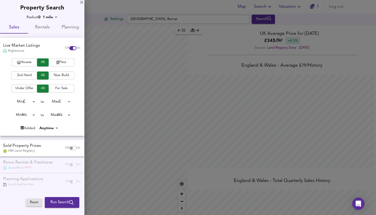
click at [56, 66] on div "Houses All Flats 2nd Hand All New Build Under Offer All For Sale Min 0 to Max 2…" at bounding box center [42, 96] width 84 height 77
click at [57, 63] on icon "button" at bounding box center [58, 62] width 3 height 3
click at [32, 74] on span "2nd Hand" at bounding box center [24, 75] width 20 height 6
click at [59, 88] on span "For Sale" at bounding box center [61, 88] width 20 height 6
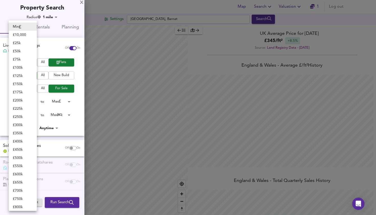
click at [35, 100] on body "Map Search Valuation 1 Log out Settings Barnet Gate, Barnet Search Average Pric…" at bounding box center [188, 107] width 376 height 215
click at [28, 100] on li "£ 200k" at bounding box center [23, 100] width 28 height 8
type input "200000"
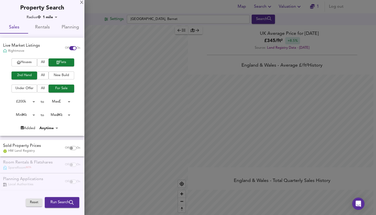
click at [28, 102] on body "Map Search Valuation 1 Log out Settings Barnet Gate, Barnet Search Average Pric…" at bounding box center [188, 107] width 376 height 215
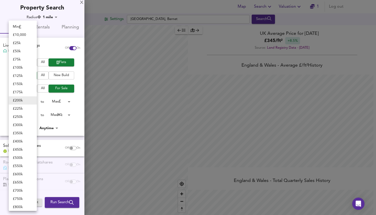
click at [60, 100] on div at bounding box center [188, 107] width 376 height 215
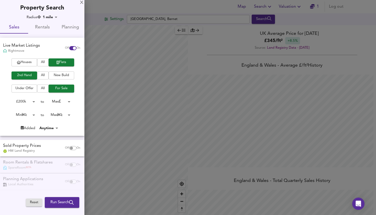
click at [73, 102] on div "£ 200k 200000 to Max 200000000" at bounding box center [40, 101] width 81 height 8
click at [69, 100] on body "Map Search Valuation 1 Log out Settings Barnet Gate, Barnet Search Average Pric…" at bounding box center [188, 107] width 376 height 215
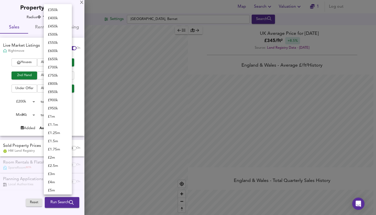
scroll to position [31, 0]
click at [62, 25] on li "£ 450k" at bounding box center [58, 28] width 28 height 8
type input "450000"
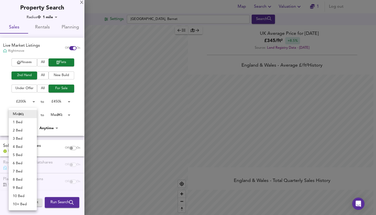
click at [32, 114] on body "Map Search Valuation 1 Log out Settings Barnet Gate, Barnet Search Average Pric…" at bounding box center [188, 107] width 376 height 215
click at [29, 124] on li "1 Bed" at bounding box center [23, 122] width 28 height 8
type input "1"
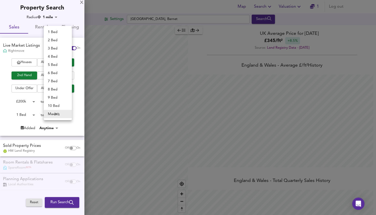
click at [63, 111] on body "Map Search Valuation 1 Log out Settings Barnet Gate, Barnet Search Average Pric…" at bounding box center [188, 107] width 376 height 215
click at [61, 41] on li "2 Bed" at bounding box center [58, 40] width 28 height 8
type input "2"
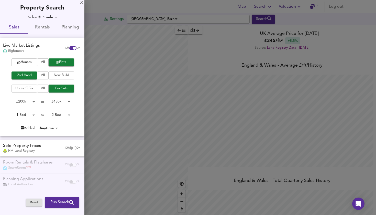
click at [57, 195] on div "Reset Run Search Please enable at least one data source to run a search" at bounding box center [55, 202] width 59 height 15
click at [58, 201] on span "Run Search" at bounding box center [61, 202] width 23 height 7
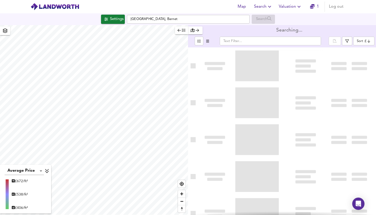
type input "bestdeal"
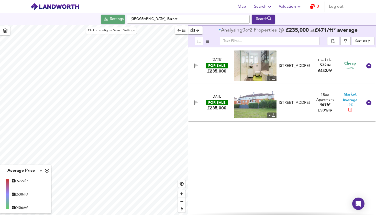
click at [114, 20] on div "Settings" at bounding box center [117, 19] width 14 height 7
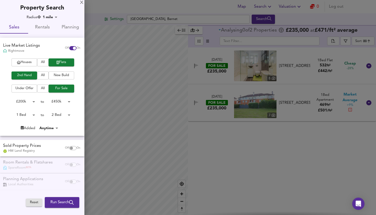
click at [52, 14] on div "X Property Search Radius 1 mile 1609 Sales Rentals Planning Live Market Listing…" at bounding box center [42, 104] width 84 height 209
click at [52, 18] on body "Map Search Valuation 0 Log out Settings Barnet Gate, Barnet Search Average Pric…" at bounding box center [188, 107] width 376 height 215
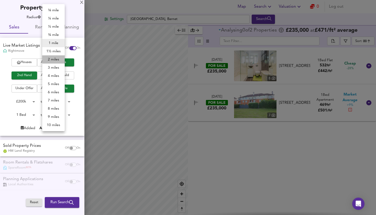
click at [56, 59] on li "2 miles" at bounding box center [53, 59] width 23 height 8
type input "3218"
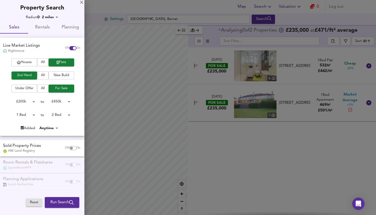
click at [129, 66] on div at bounding box center [188, 107] width 376 height 215
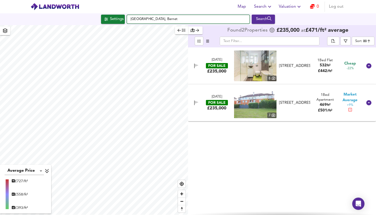
click at [147, 22] on input "Barnet Gate, Barnet" at bounding box center [188, 19] width 123 height 9
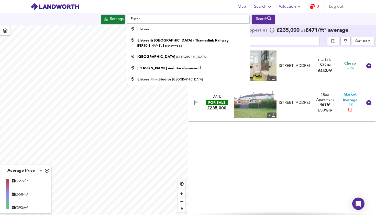
drag, startPoint x: 147, startPoint y: 22, endPoint x: 159, endPoint y: 43, distance: 24.6
click at [159, 43] on div "Elstree & Borehamwood Train Station - Thameslink Railway Allum Lane, Borehamwood" at bounding box center [191, 43] width 108 height 10
type input "Elstree & Borehamwood Train Station - Thameslink Railway, Allum Lane, Borehamwo…"
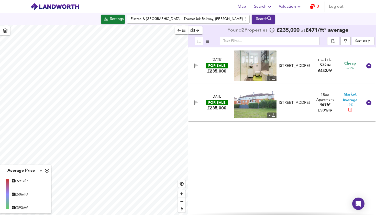
click at [259, 21] on div "Search" at bounding box center [263, 19] width 21 height 7
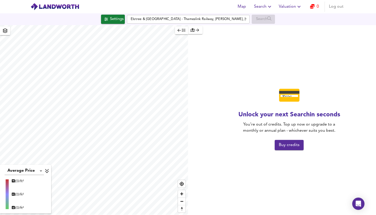
click at [279, 142] on span "Buy credits" at bounding box center [289, 144] width 21 height 7
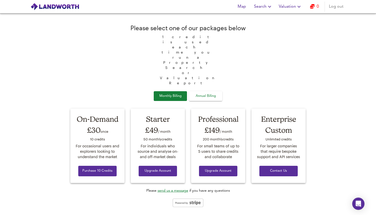
click at [208, 93] on span "Annual Billing" at bounding box center [206, 96] width 26 height 6
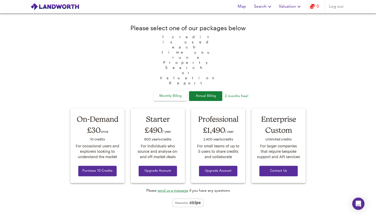
click at [176, 93] on span "Monthly Billing" at bounding box center [171, 96] width 26 height 6
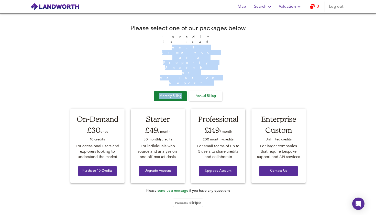
drag, startPoint x: 183, startPoint y: 58, endPoint x: 142, endPoint y: 73, distance: 43.1
click at [143, 75] on div "Please select one of our packages below 1 credit is used each time you run a Pr…" at bounding box center [187, 114] width 241 height 196
click at [142, 73] on div "Please select one of our packages below 1 credit is used each time you run a Pr…" at bounding box center [187, 114] width 241 height 196
